Goal: Check status: Check status

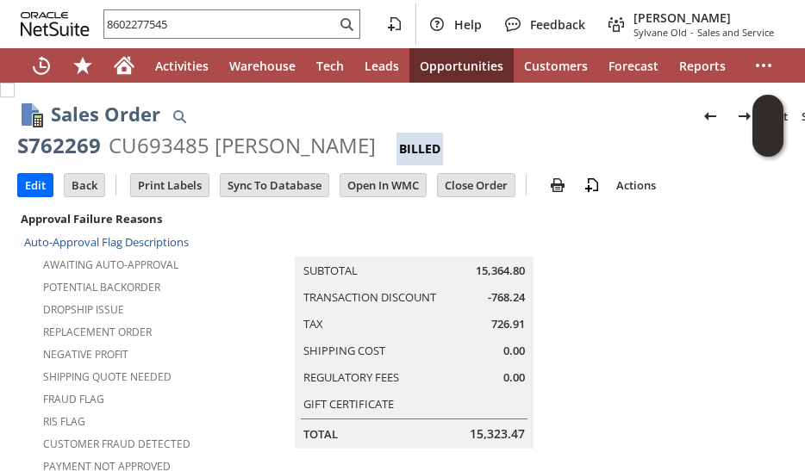
click at [126, 28] on input "8602277545" at bounding box center [220, 24] width 232 height 21
drag, startPoint x: 0, startPoint y: 0, endPoint x: 126, endPoint y: 28, distance: 128.8
click at [126, 28] on input "8602277545" at bounding box center [220, 24] width 232 height 21
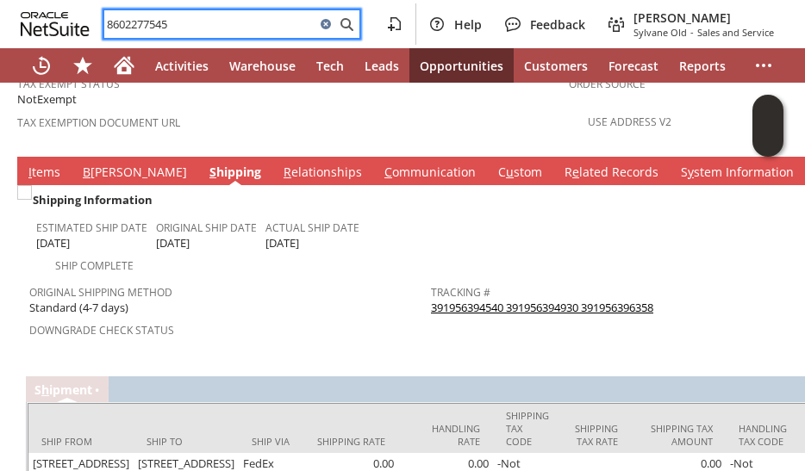
paste input "3193717371"
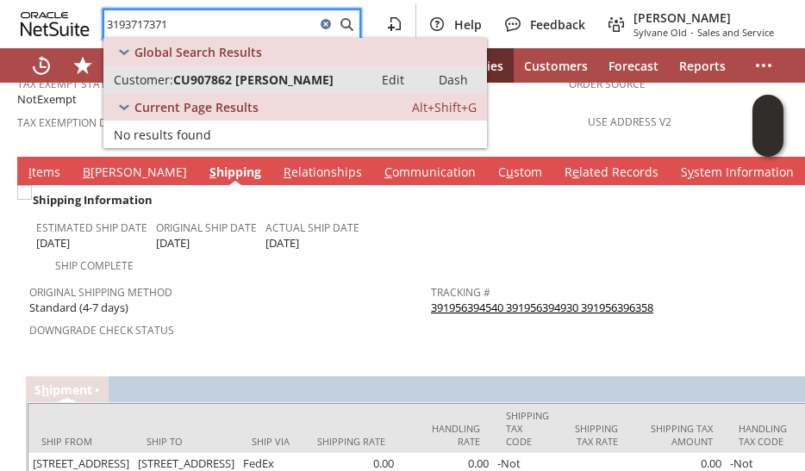
type input "3193717371"
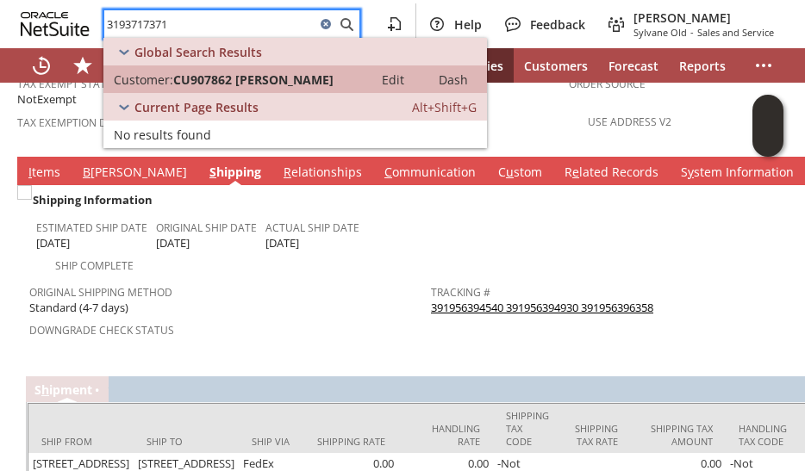
click at [192, 73] on span "CU907862 [PERSON_NAME]" at bounding box center [253, 80] width 160 height 16
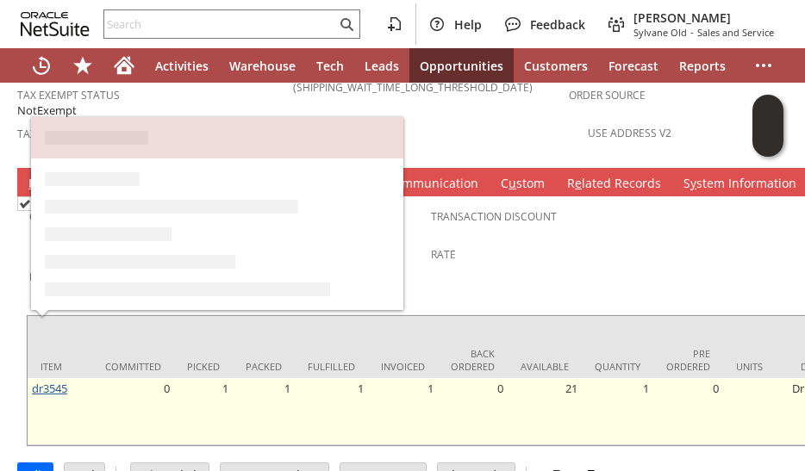
click at [50, 381] on link "dr3545" at bounding box center [49, 389] width 35 height 16
